Goal: Navigation & Orientation: Find specific page/section

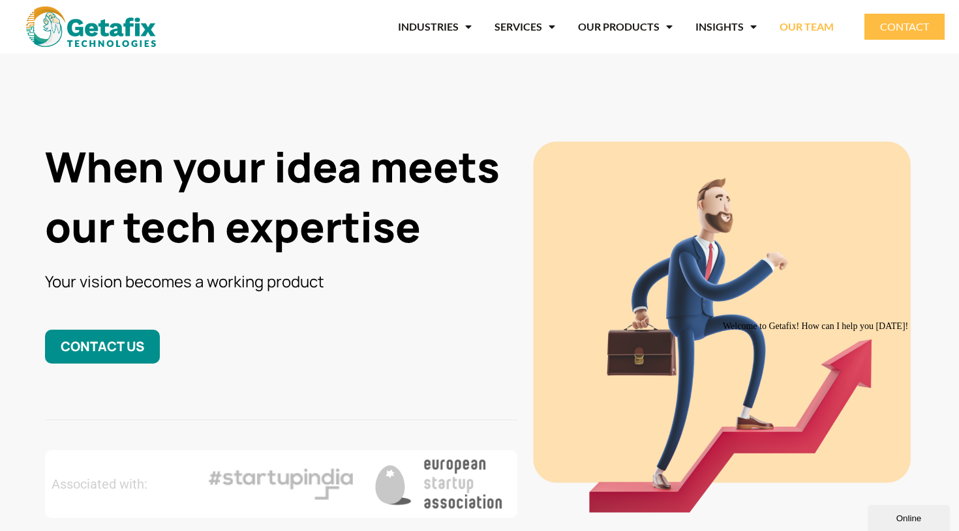
click at [813, 23] on link "OUR TEAM" at bounding box center [806, 27] width 54 height 30
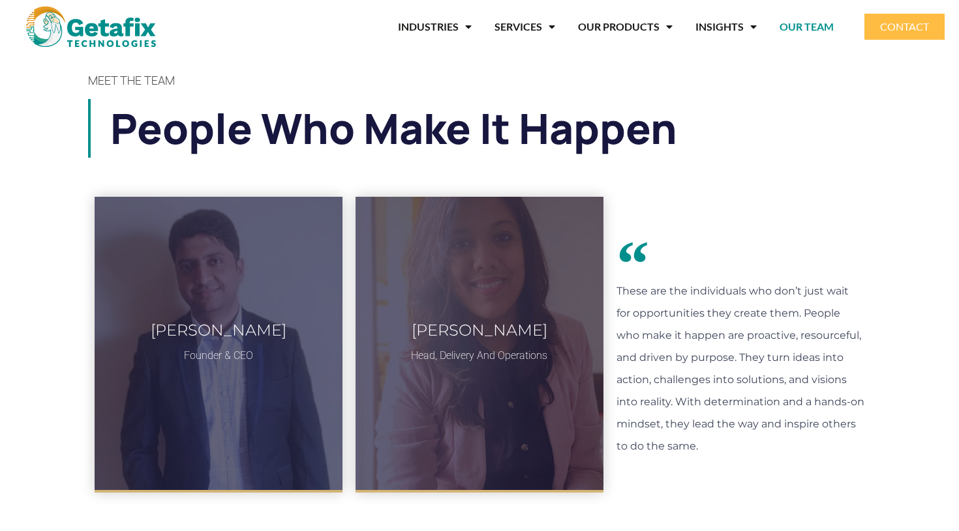
click at [900, 229] on section "MEET THE TEAM People who make it happen [PERSON_NAME] Founder & CEO 11 years of…" at bounding box center [479, 535] width 959 height 949
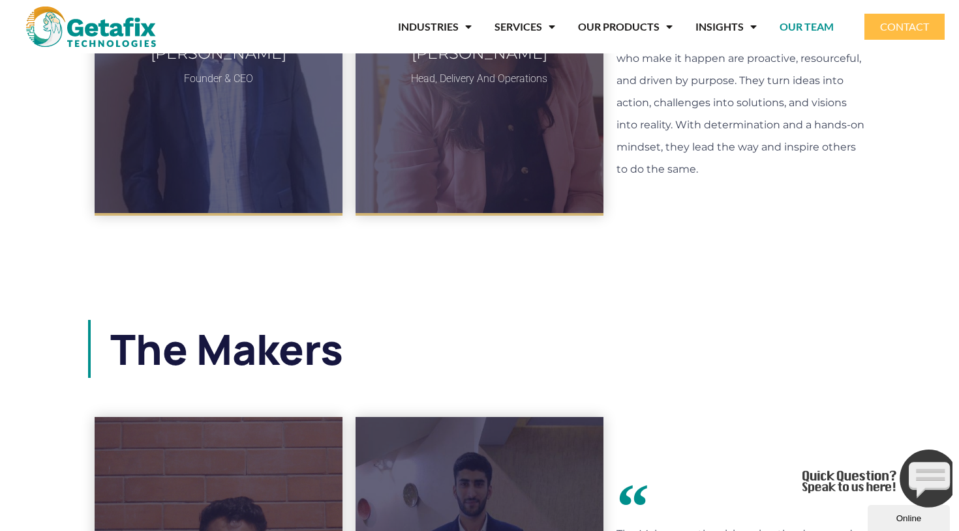
scroll to position [39, 0]
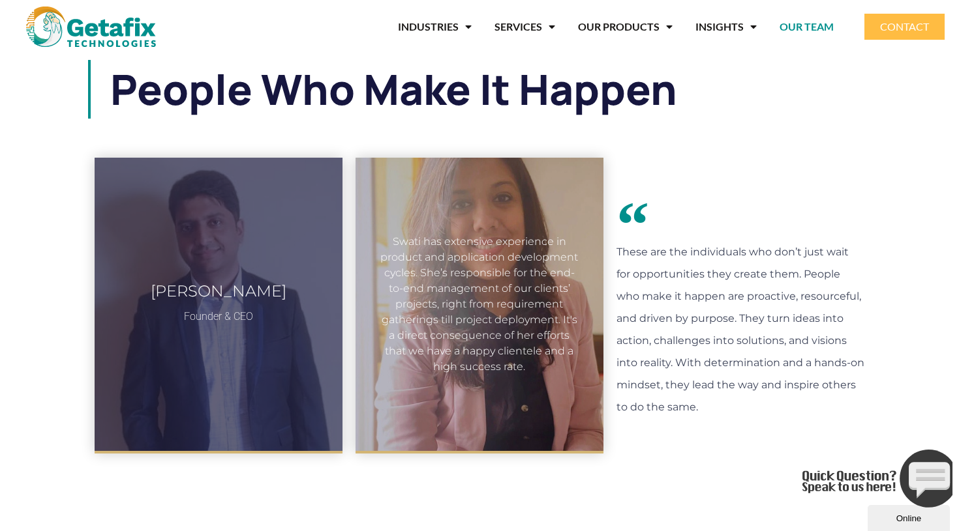
click at [538, 387] on div "Swati has extensive experience in product and application development cycles. S…" at bounding box center [479, 304] width 248 height 293
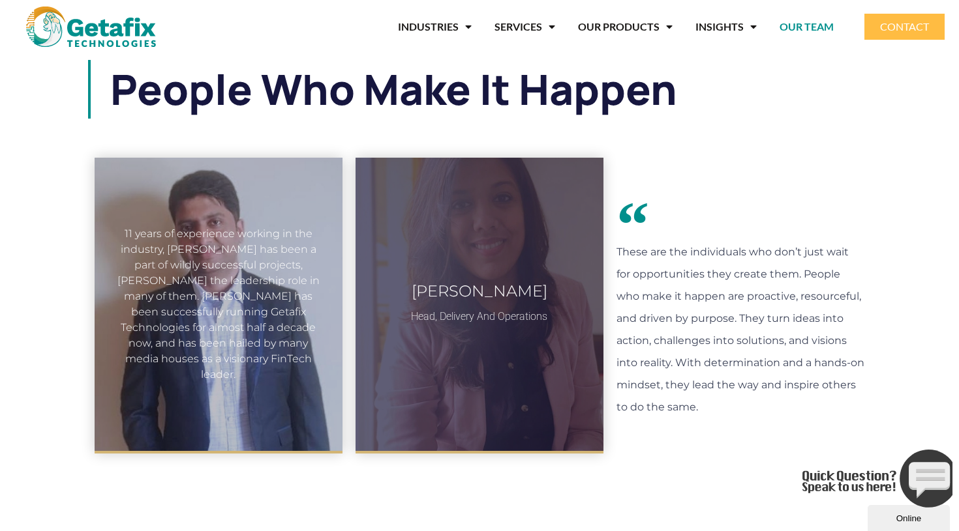
click at [257, 398] on div "11 years of experience working in the industry, [PERSON_NAME] has been a part o…" at bounding box center [219, 304] width 248 height 293
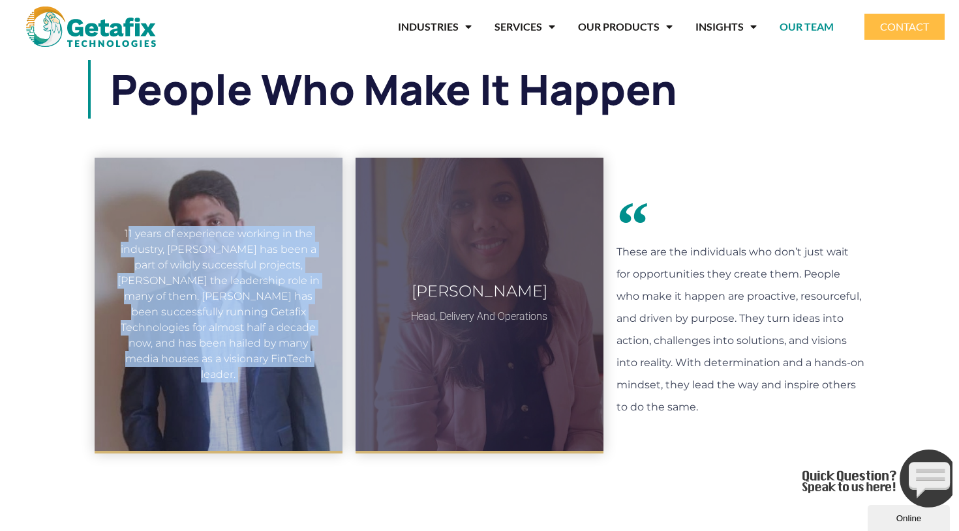
click at [257, 398] on div "11 years of experience working in the industry, [PERSON_NAME] has been a part o…" at bounding box center [219, 304] width 248 height 293
click at [256, 398] on div "11 years of experience working in the industry, [PERSON_NAME] has been a part o…" at bounding box center [219, 304] width 248 height 293
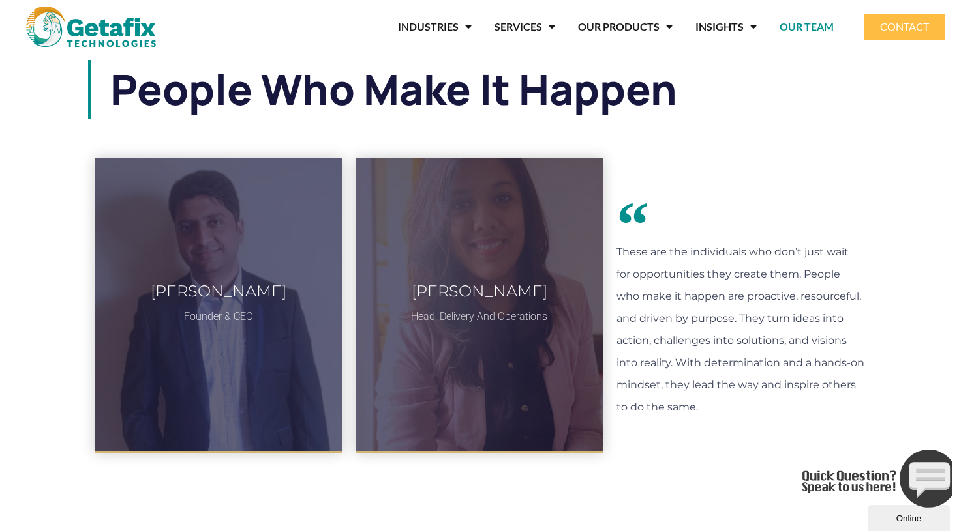
drag, startPoint x: 546, startPoint y: 451, endPoint x: 623, endPoint y: 455, distance: 77.0
click at [559, 453] on div "[PERSON_NAME] Head, Delivery and Operations Swati has extensive experience in p…" at bounding box center [479, 306] width 248 height 296
click at [97, 35] on img at bounding box center [91, 27] width 130 height 40
